Goal: Use online tool/utility: Utilize a website feature to perform a specific function

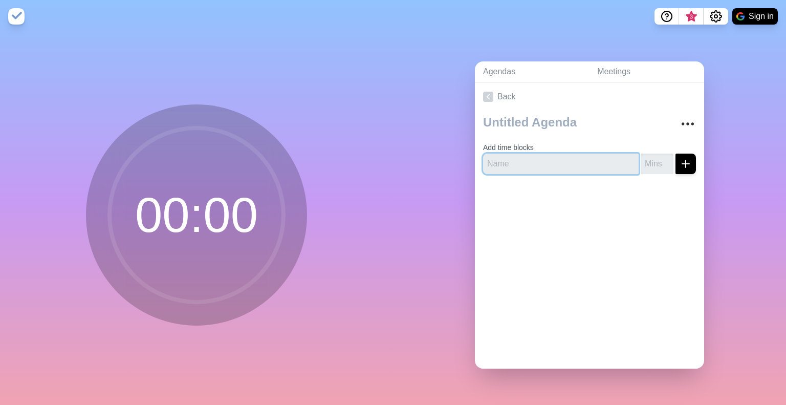
click at [514, 156] on input "text" at bounding box center [561, 163] width 156 height 20
click at [647, 159] on input "number" at bounding box center [657, 163] width 33 height 20
click at [573, 159] on input "text" at bounding box center [561, 163] width 156 height 20
type input "Welcome/Intro"
click at [641, 160] on input "number" at bounding box center [657, 163] width 33 height 20
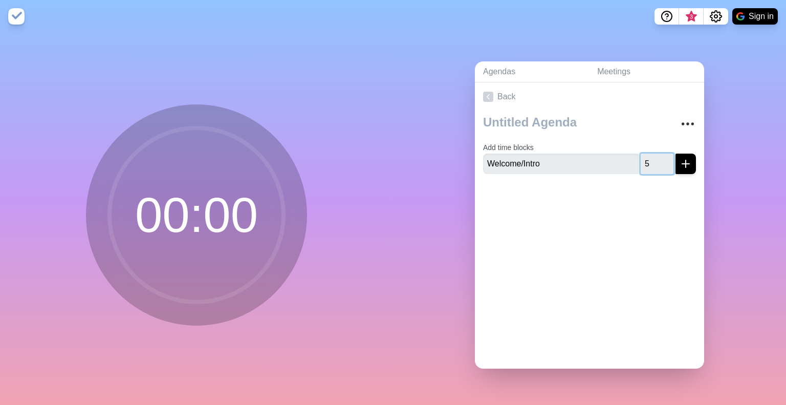
type input "5"
click at [679, 158] on icon "submit" at bounding box center [685, 164] width 12 height 12
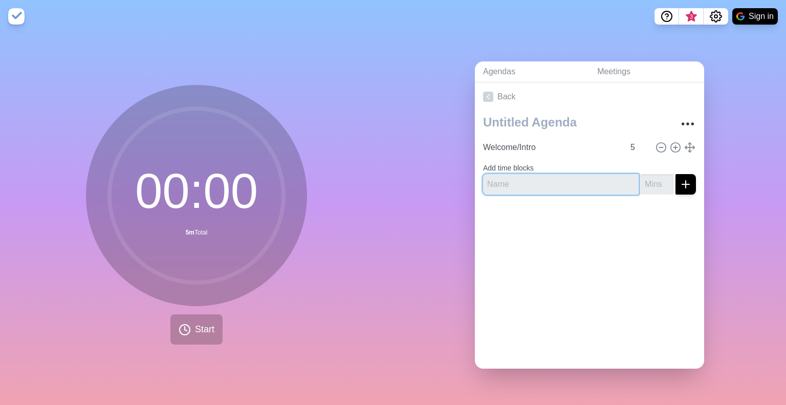
click at [530, 174] on input "text" at bounding box center [561, 184] width 156 height 20
type input "Technical Questions"
click at [645, 174] on input "number" at bounding box center [657, 184] width 33 height 20
type input "20"
click at [679, 181] on icon "submit" at bounding box center [685, 184] width 12 height 12
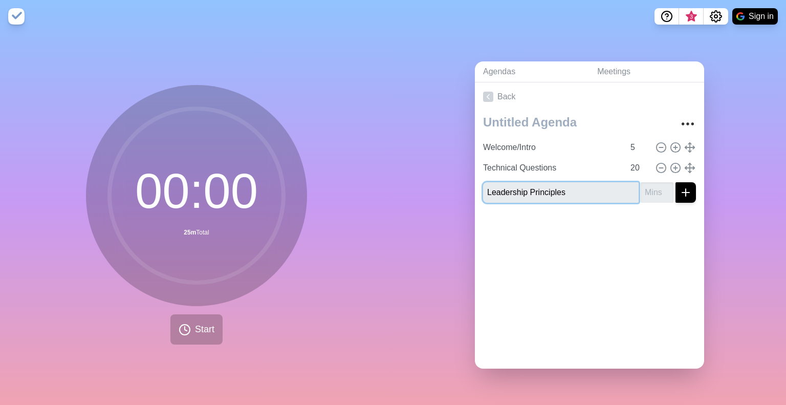
type input "Leadership Principles"
click at [651, 187] on input "number" at bounding box center [657, 192] width 33 height 20
type input "10"
click at [686, 189] on line "submit" at bounding box center [686, 192] width 0 height 7
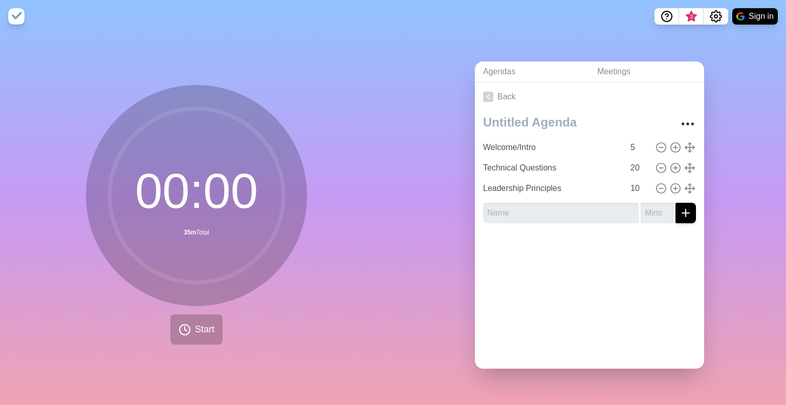
drag, startPoint x: 521, startPoint y: 218, endPoint x: 516, endPoint y: 213, distance: 7.6
click at [520, 218] on div "Welcome/Intro 5 Technical Questions 20 Leadership Principles 10" at bounding box center [589, 171] width 229 height 120
click at [512, 207] on input "text" at bounding box center [561, 213] width 156 height 20
drag, startPoint x: 628, startPoint y: 164, endPoint x: 618, endPoint y: 164, distance: 10.2
click at [626, 164] on input "20" at bounding box center [638, 168] width 25 height 20
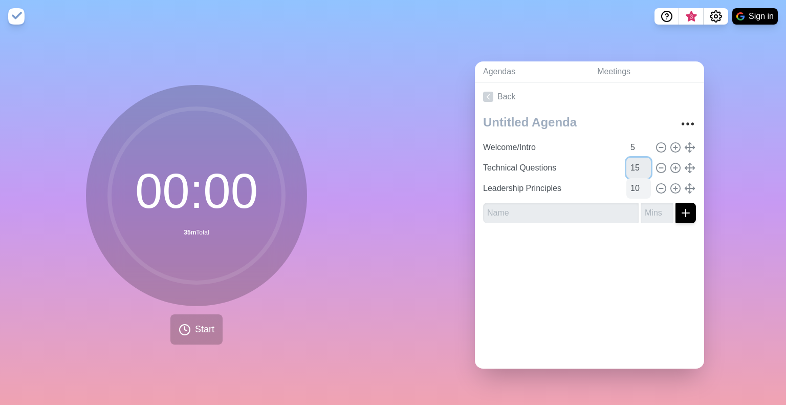
type input "15"
drag, startPoint x: 626, startPoint y: 180, endPoint x: 619, endPoint y: 180, distance: 7.7
click at [626, 180] on input "10" at bounding box center [638, 188] width 25 height 20
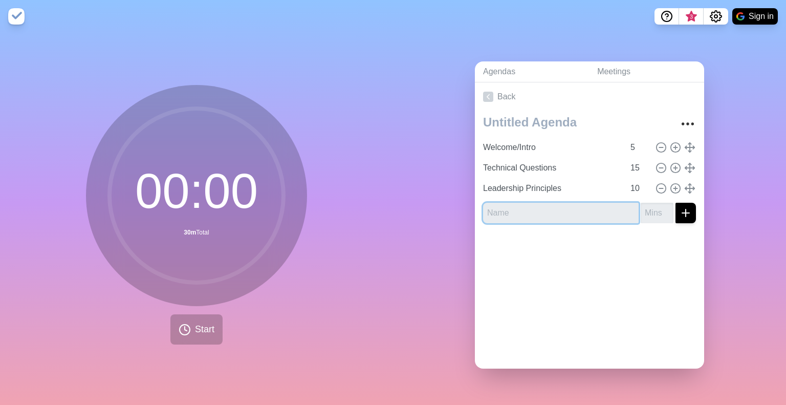
click at [533, 203] on input "text" at bounding box center [561, 213] width 156 height 20
type input "Candiate Questions"
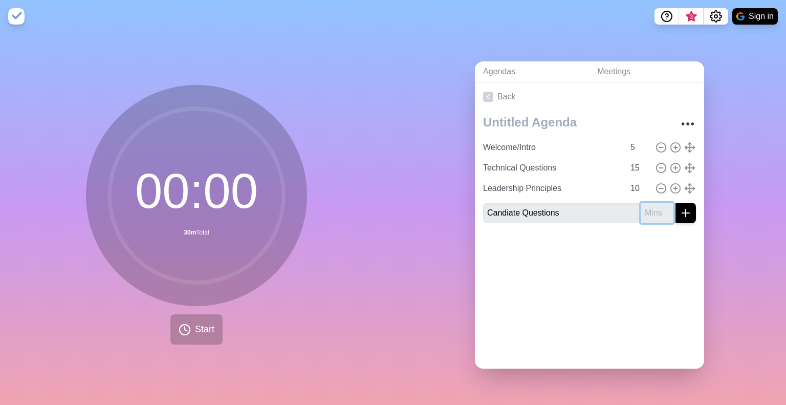
click at [642, 209] on input "number" at bounding box center [657, 213] width 33 height 20
type input "10"
click at [682, 213] on line "submit" at bounding box center [685, 213] width 7 height 0
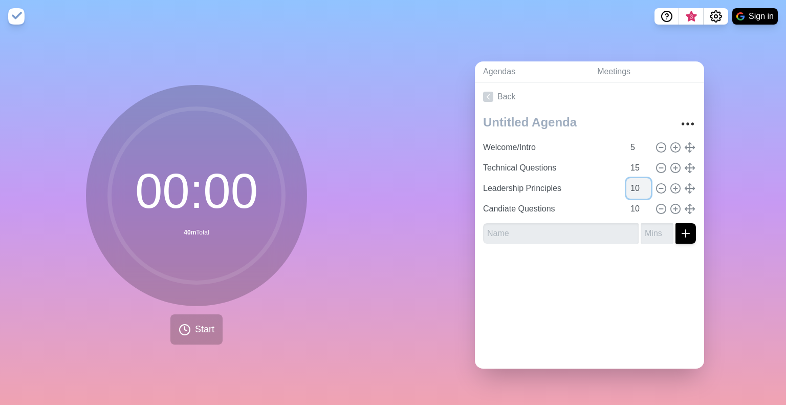
click at [626, 180] on input "10" at bounding box center [638, 188] width 25 height 20
drag, startPoint x: 629, startPoint y: 167, endPoint x: 619, endPoint y: 166, distance: 10.2
click at [626, 166] on input "15" at bounding box center [638, 168] width 25 height 20
click at [179, 342] on div "00 : 00 40m Total Start" at bounding box center [196, 219] width 393 height 372
click at [179, 323] on icon at bounding box center [185, 329] width 12 height 12
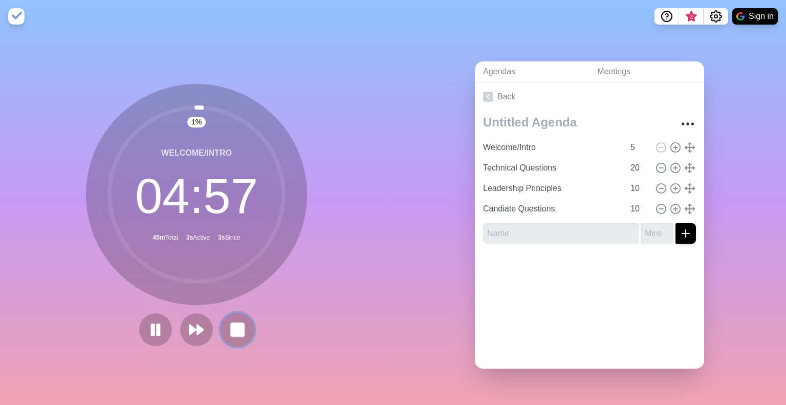
click at [233, 323] on rect at bounding box center [237, 329] width 13 height 13
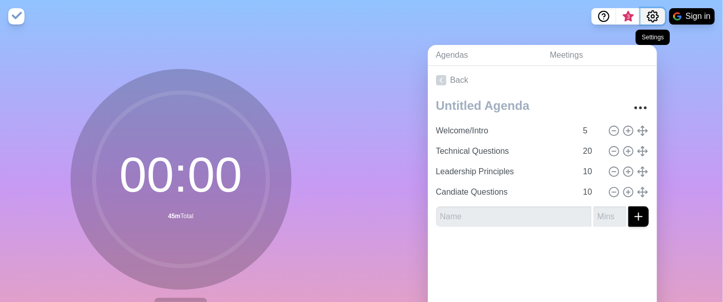
click at [650, 18] on icon "Settings" at bounding box center [653, 16] width 11 height 11
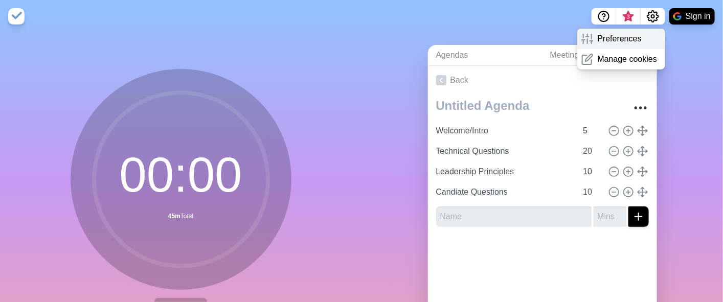
click at [622, 40] on p "Preferences" at bounding box center [620, 39] width 44 height 12
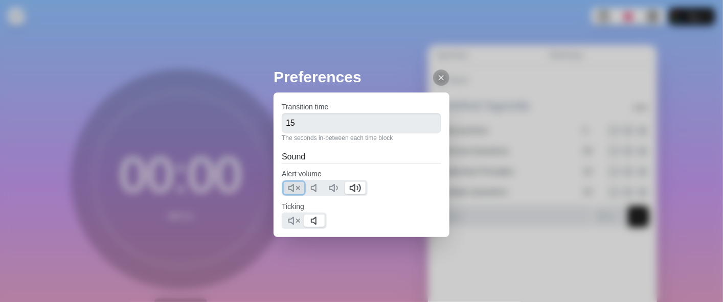
click at [288, 189] on icon at bounding box center [294, 188] width 12 height 12
click at [292, 225] on icon at bounding box center [294, 221] width 12 height 12
click at [437, 75] on icon at bounding box center [441, 78] width 8 height 8
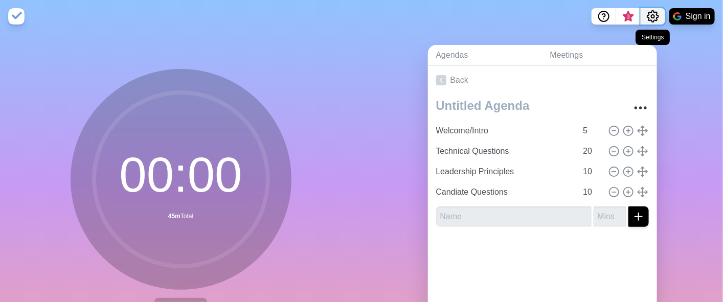
click at [650, 24] on button "Settings" at bounding box center [653, 16] width 25 height 16
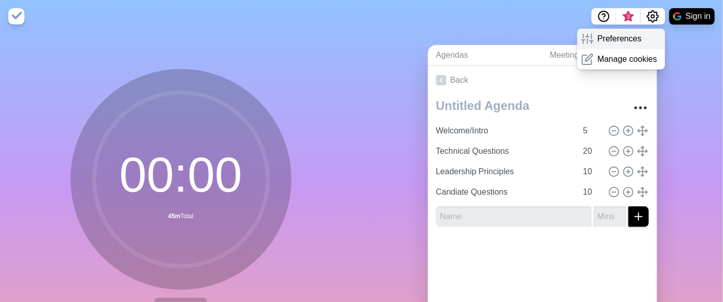
click at [599, 43] on p "Preferences" at bounding box center [620, 39] width 44 height 12
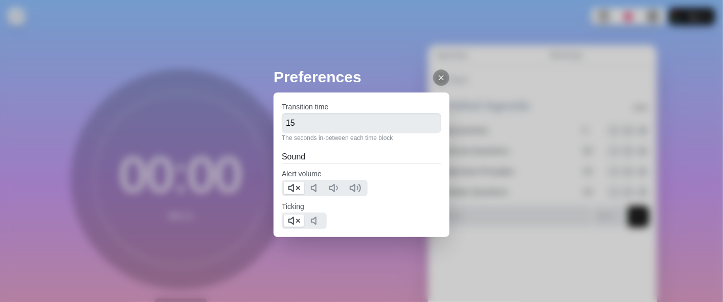
click at [437, 75] on icon at bounding box center [441, 78] width 8 height 8
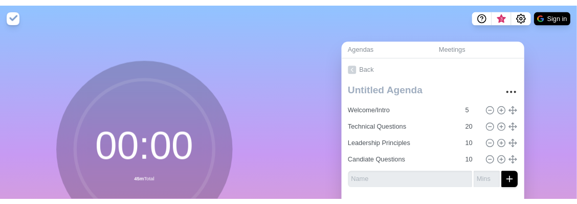
scroll to position [77, 0]
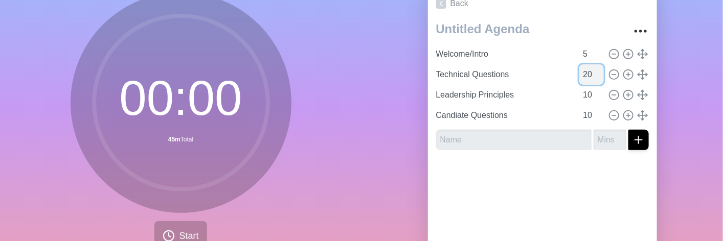
drag, startPoint x: 573, startPoint y: 76, endPoint x: 567, endPoint y: 76, distance: 6.1
click at [580, 76] on input "20" at bounding box center [592, 74] width 25 height 20
type input "15"
click at [580, 97] on input "10" at bounding box center [592, 95] width 25 height 20
click at [580, 114] on input "10" at bounding box center [592, 115] width 25 height 20
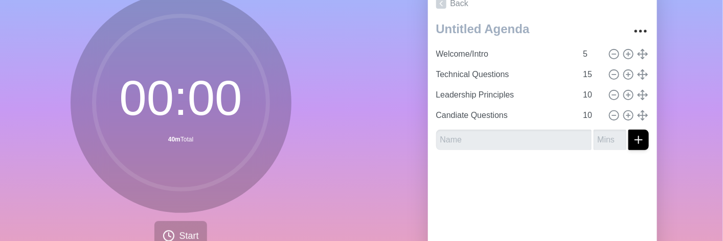
click at [559, 176] on div at bounding box center [542, 179] width 229 height 41
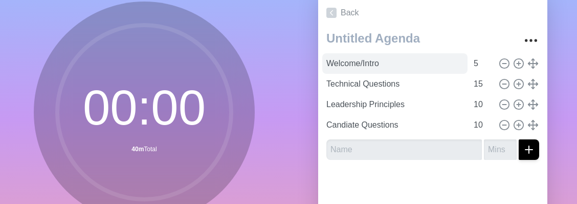
scroll to position [180, 0]
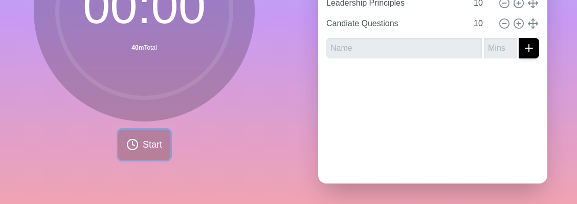
click at [143, 138] on span "Start" at bounding box center [152, 145] width 19 height 14
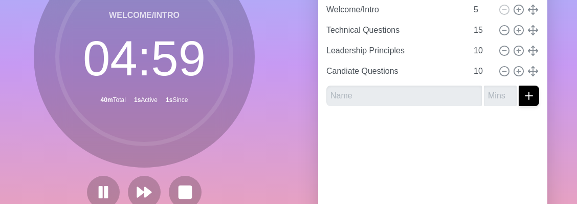
scroll to position [119, 0]
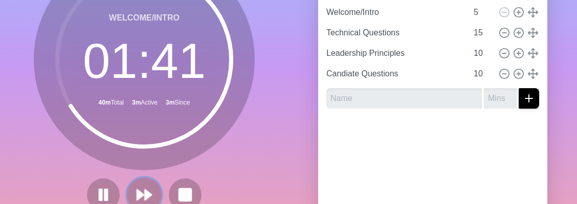
click at [136, 189] on icon at bounding box center [144, 194] width 17 height 17
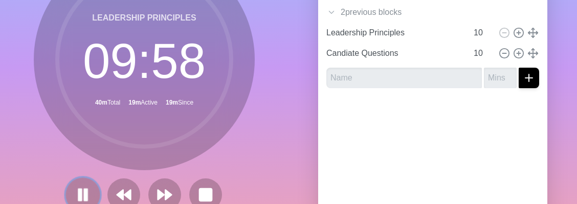
click at [74, 198] on icon at bounding box center [82, 194] width 17 height 17
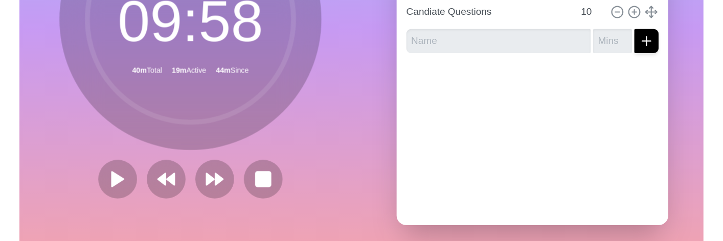
scroll to position [126, 0]
